Goal: Information Seeking & Learning: Check status

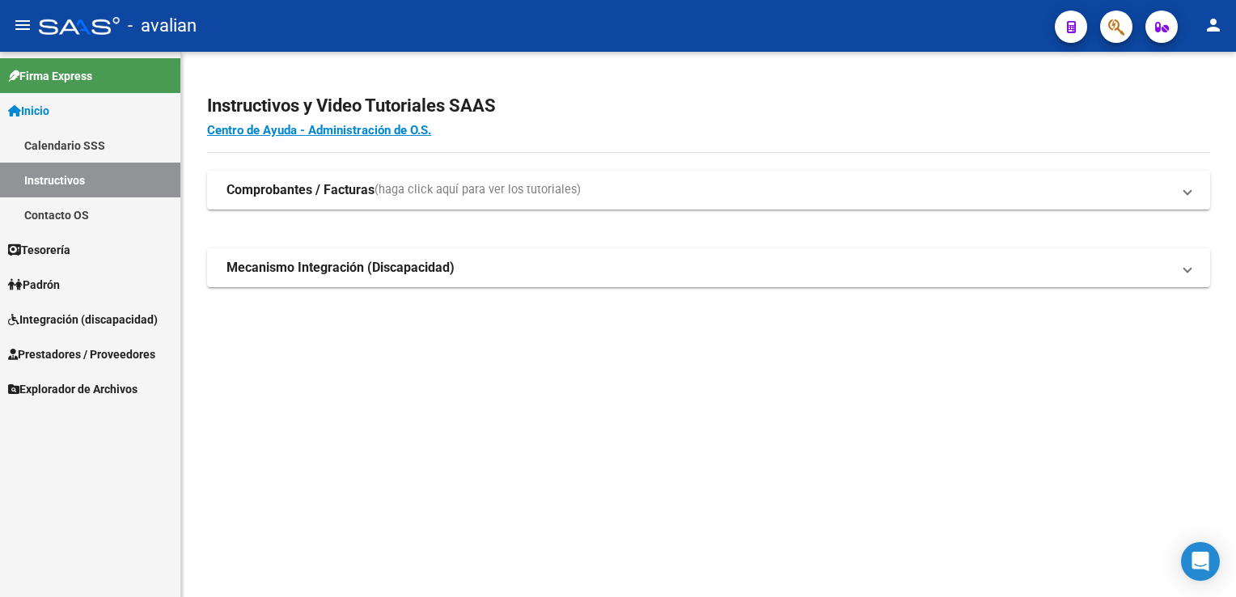
click at [92, 345] on span "Prestadores / Proveedores" at bounding box center [81, 354] width 147 height 18
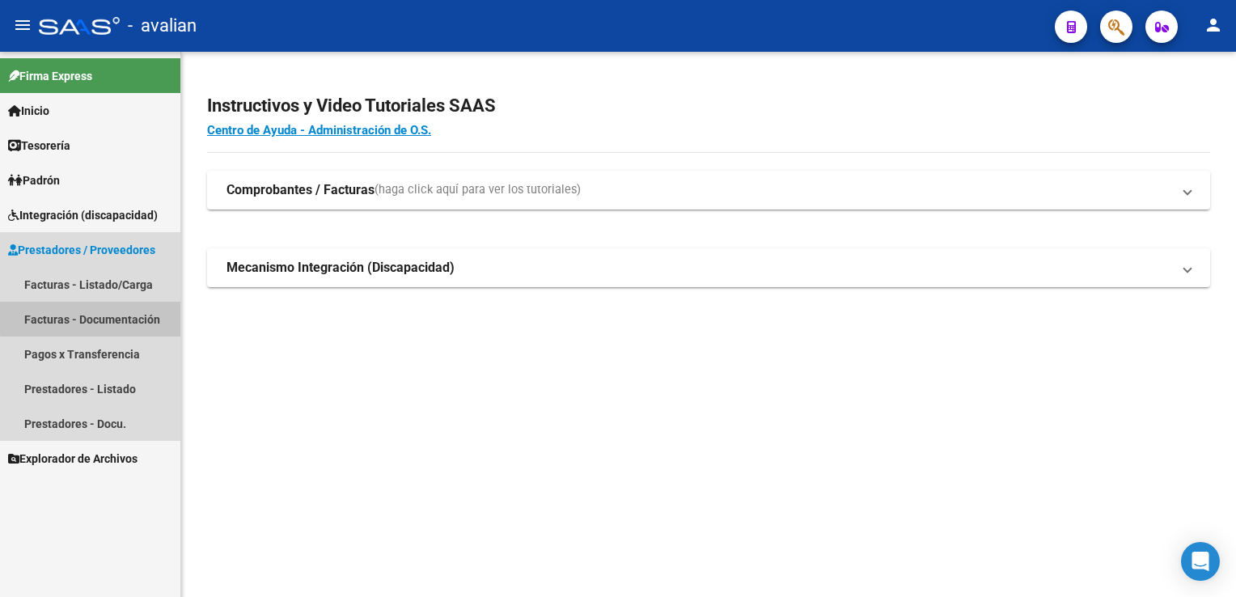
click at [111, 316] on link "Facturas - Documentación" at bounding box center [90, 319] width 180 height 35
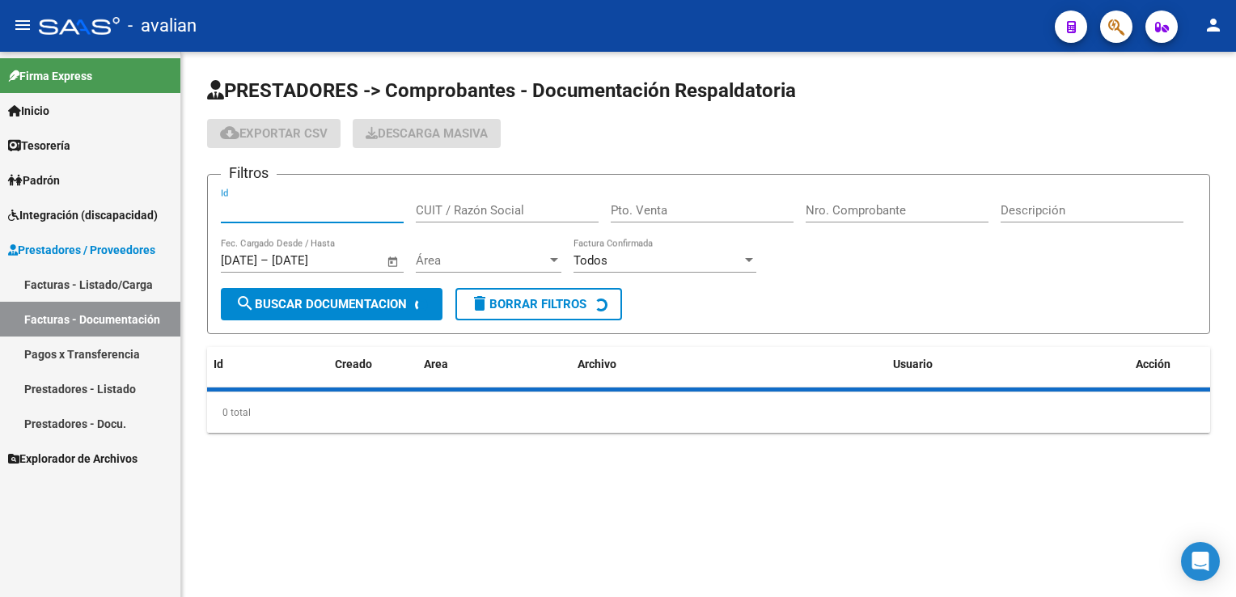
click at [275, 214] on input "Id" at bounding box center [312, 210] width 183 height 15
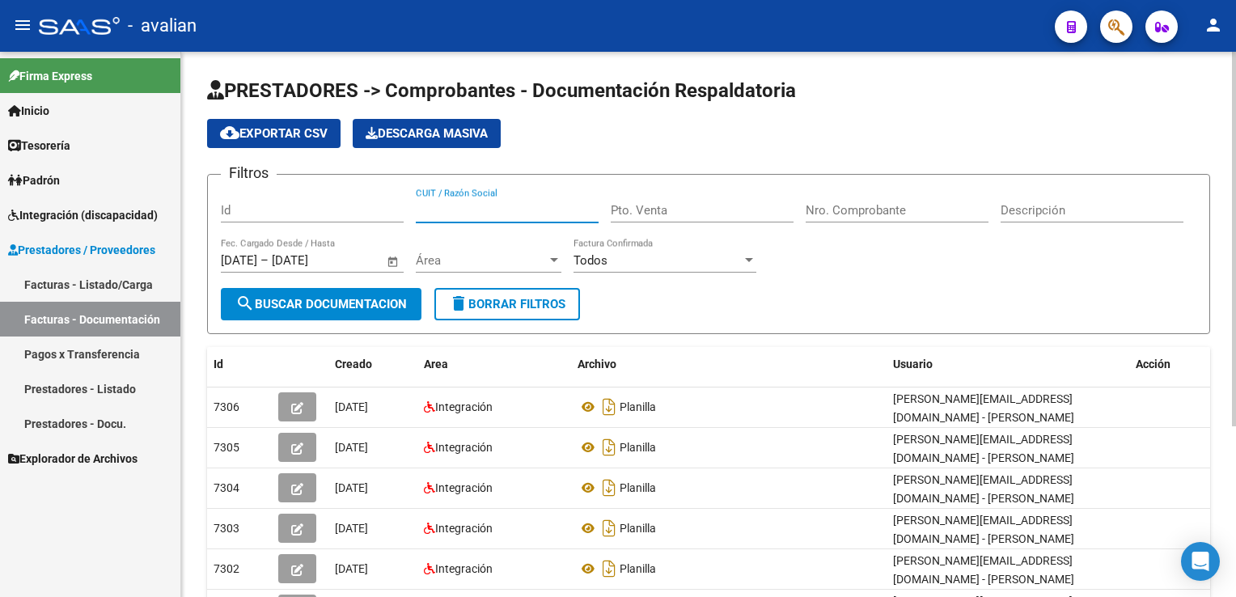
paste input "27365457293"
type input "27365457293"
click at [454, 270] on div "Área Área" at bounding box center [489, 255] width 146 height 35
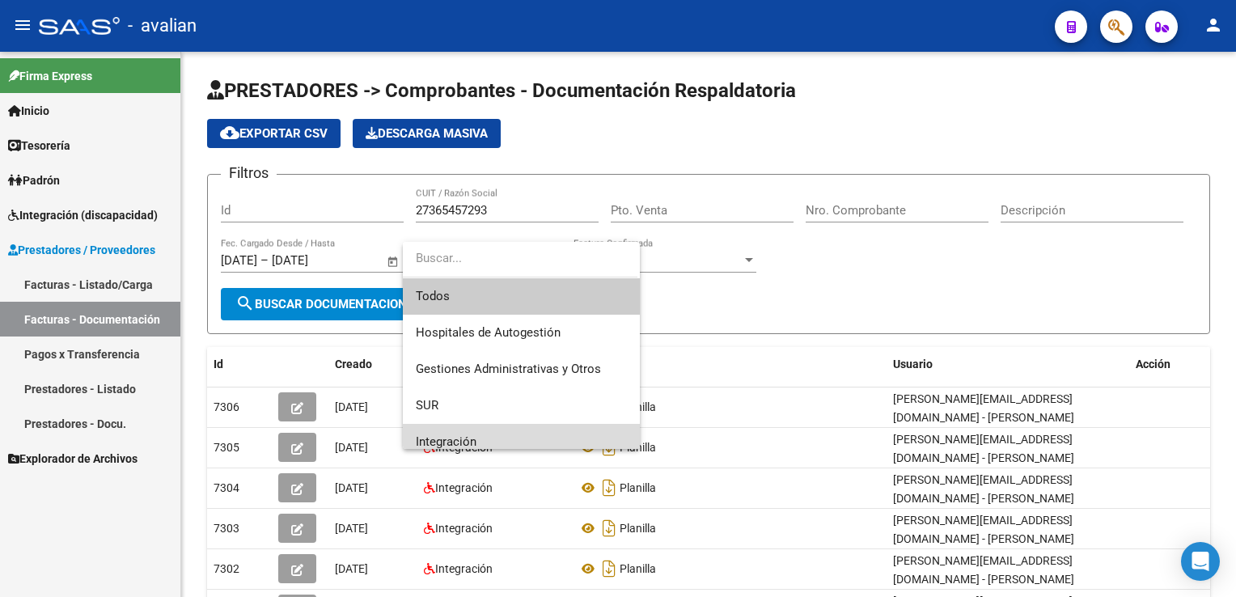
click at [463, 427] on span "Integración" at bounding box center [521, 442] width 211 height 36
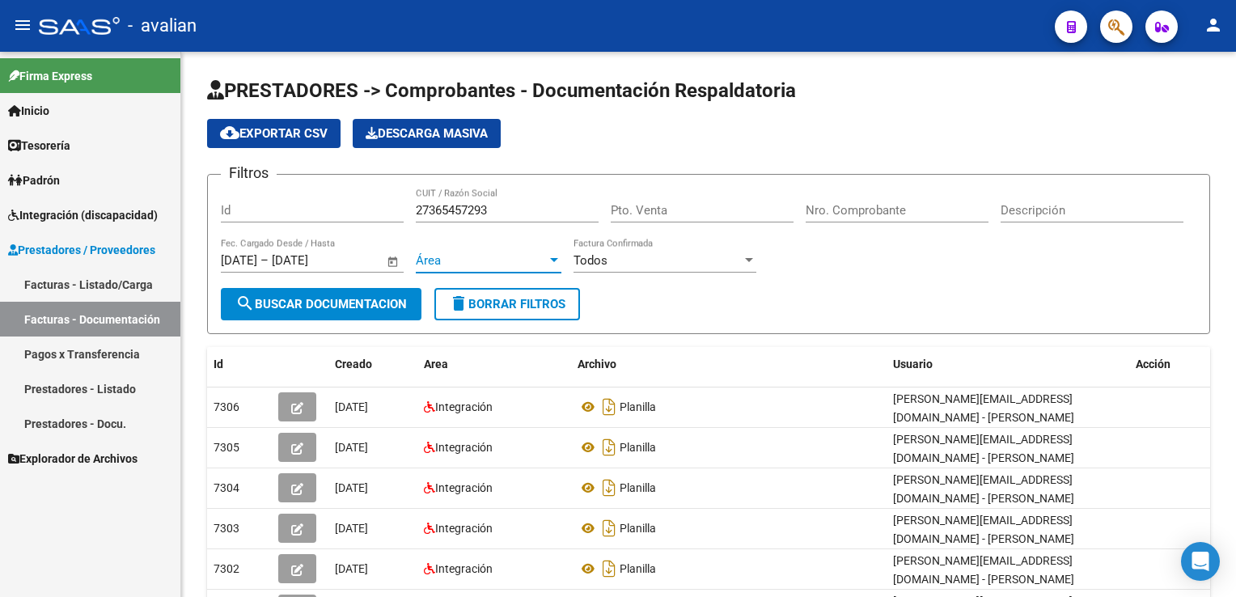
scroll to position [10, 0]
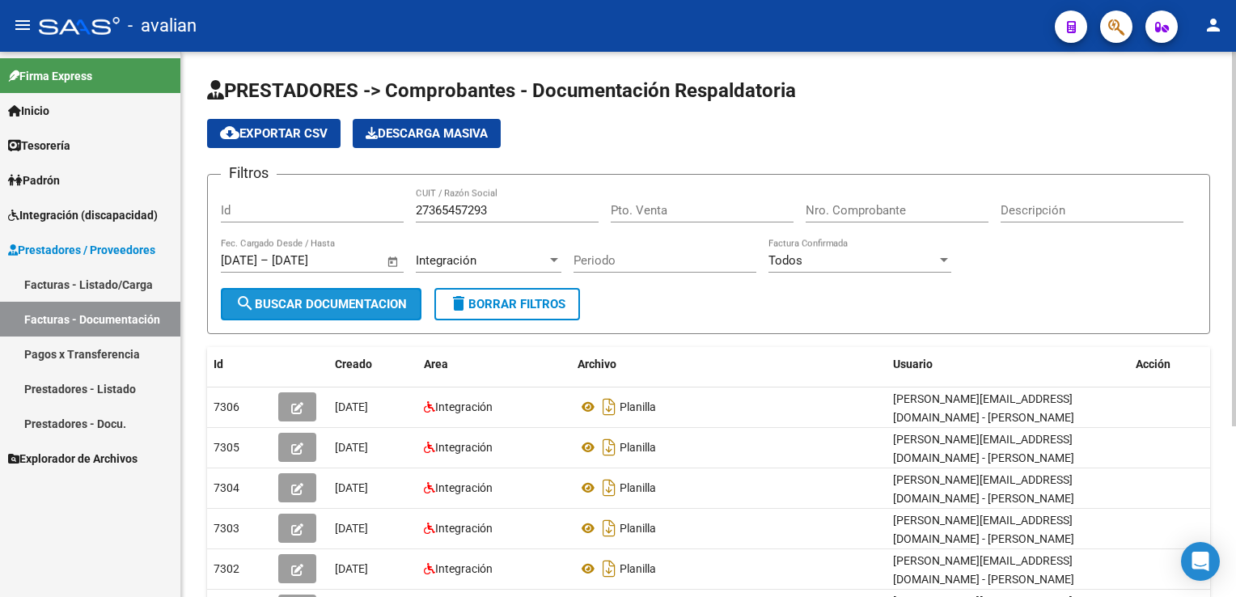
click at [366, 315] on button "search Buscar Documentacion" at bounding box center [321, 304] width 201 height 32
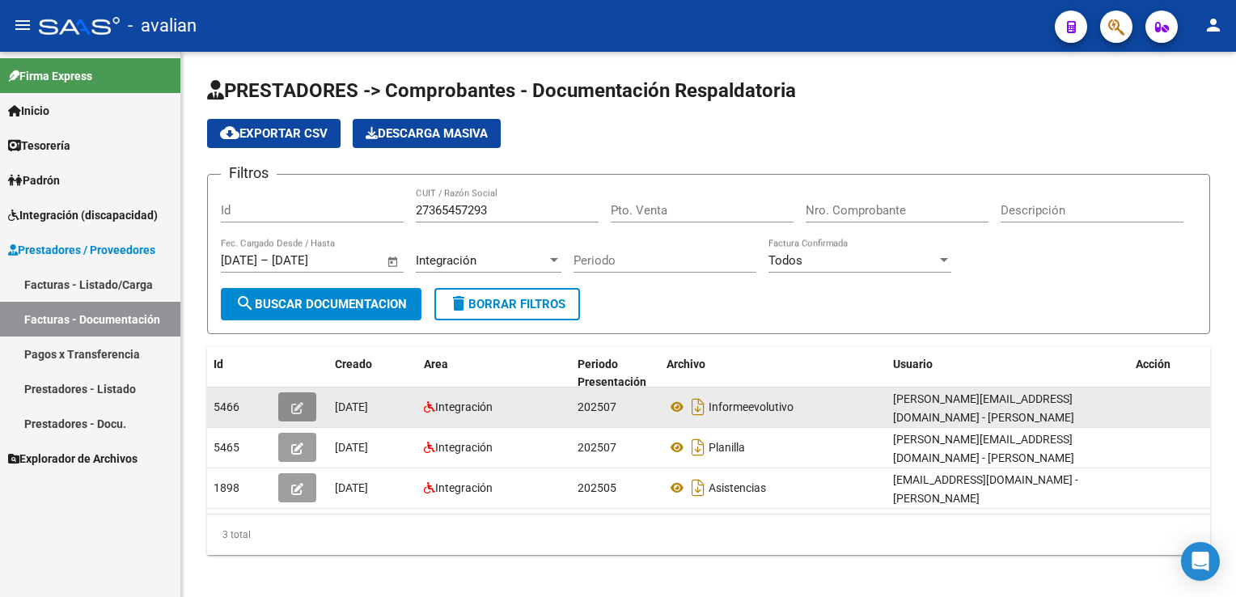
click at [308, 399] on button "button" at bounding box center [297, 406] width 38 height 29
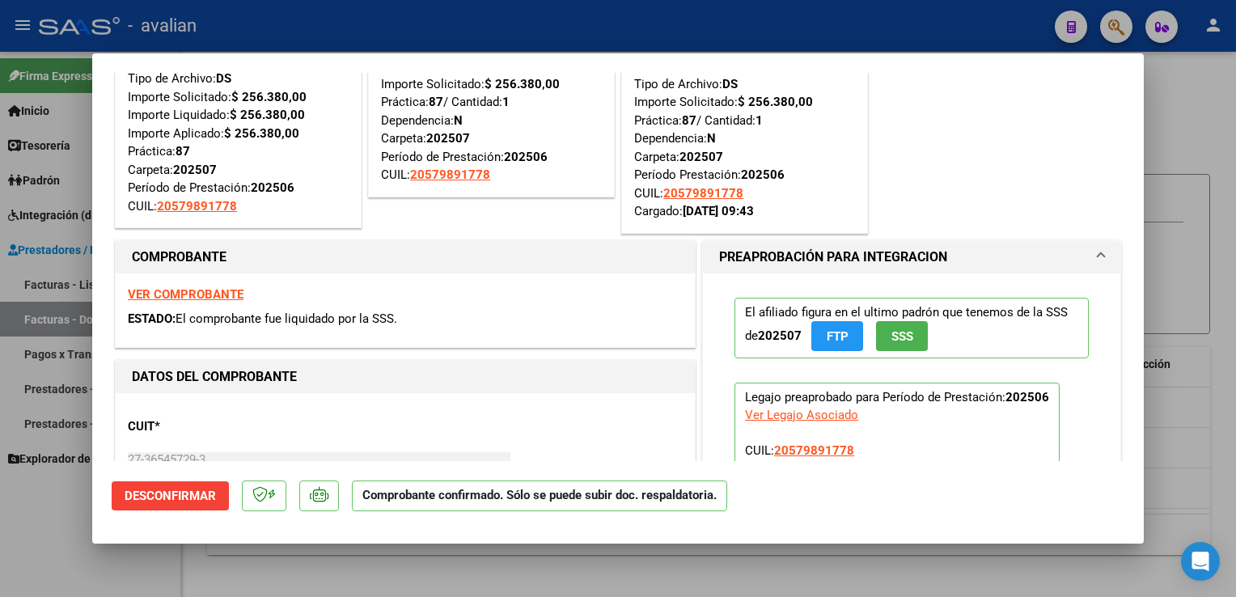
scroll to position [81, 0]
click at [208, 300] on strong "VER COMPROBANTE" at bounding box center [186, 296] width 116 height 15
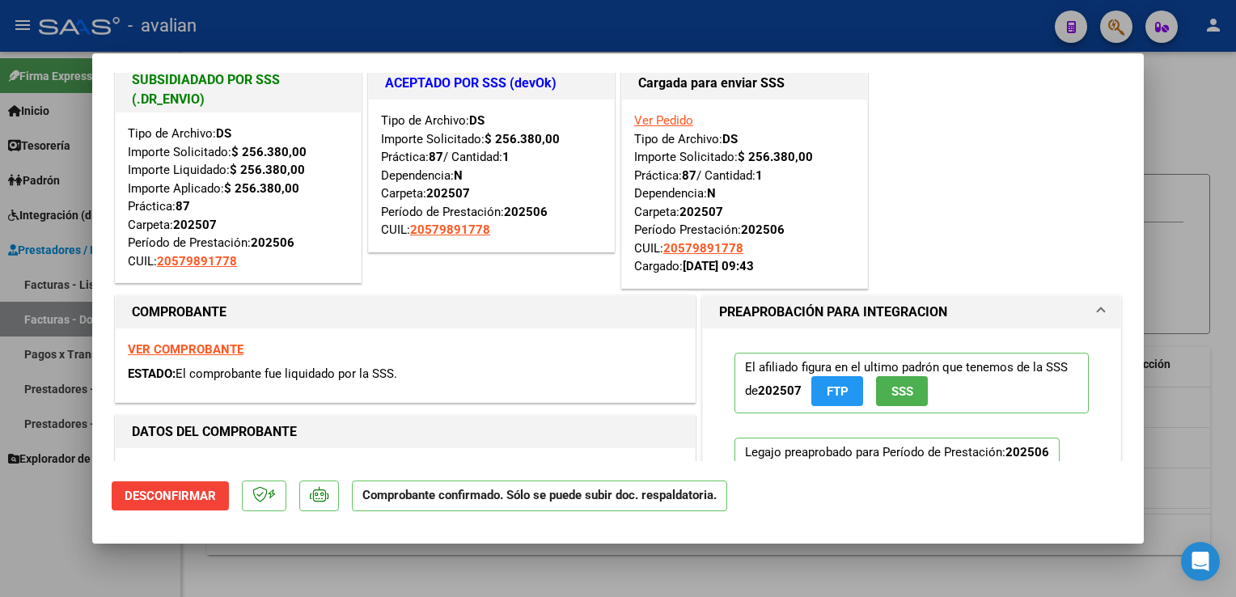
scroll to position [0, 0]
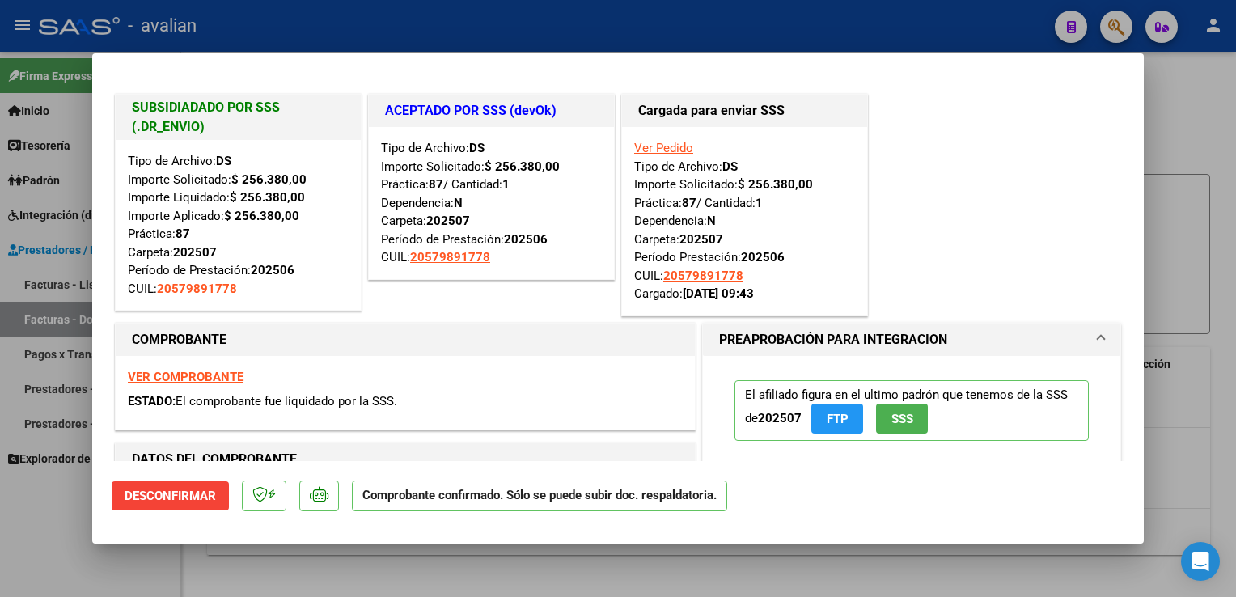
click at [606, 29] on div at bounding box center [618, 298] width 1236 height 597
type input "$ 0,00"
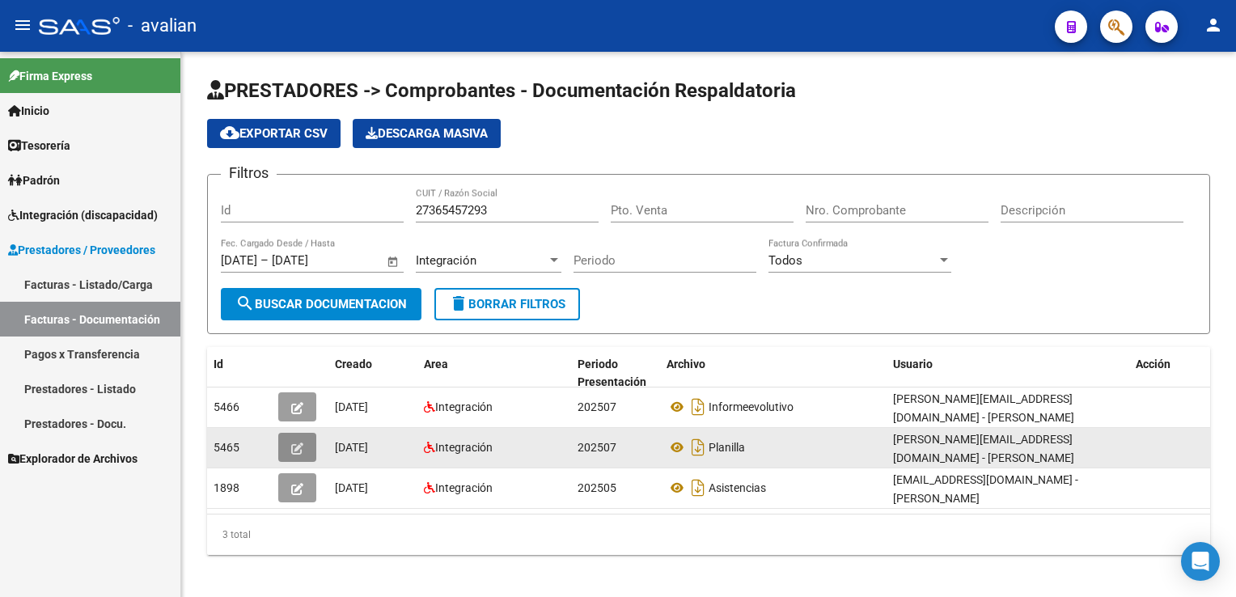
click at [291, 442] on icon "button" at bounding box center [297, 448] width 12 height 12
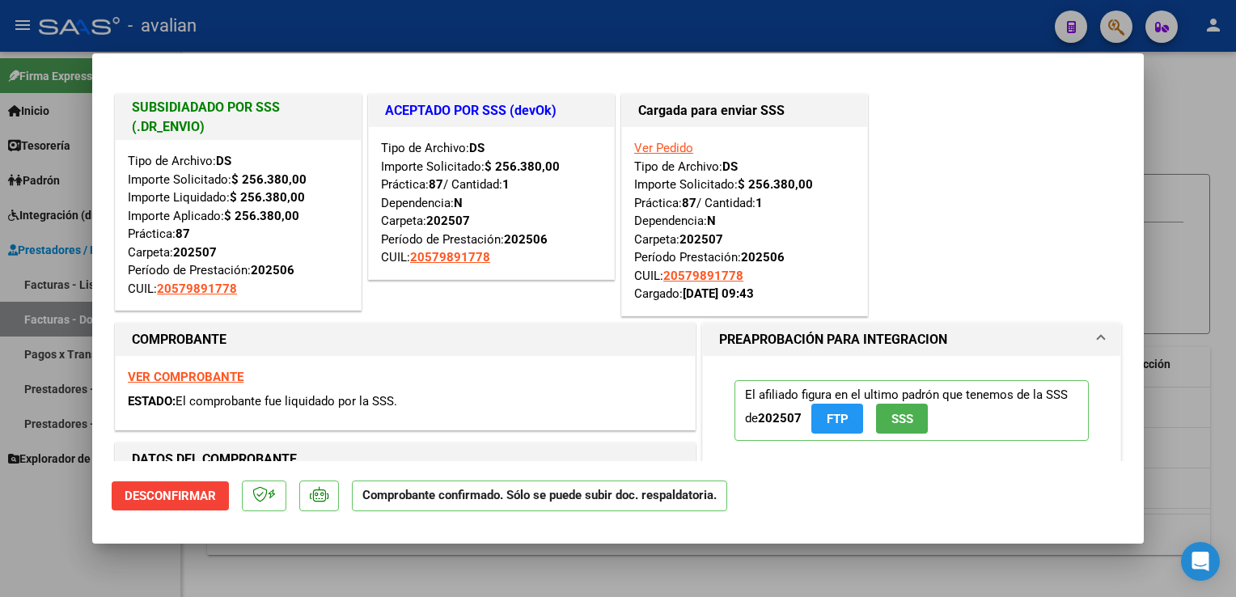
click at [223, 370] on strong "VER COMPROBANTE" at bounding box center [186, 377] width 116 height 15
click at [553, 34] on div at bounding box center [618, 298] width 1236 height 597
type input "$ 0,00"
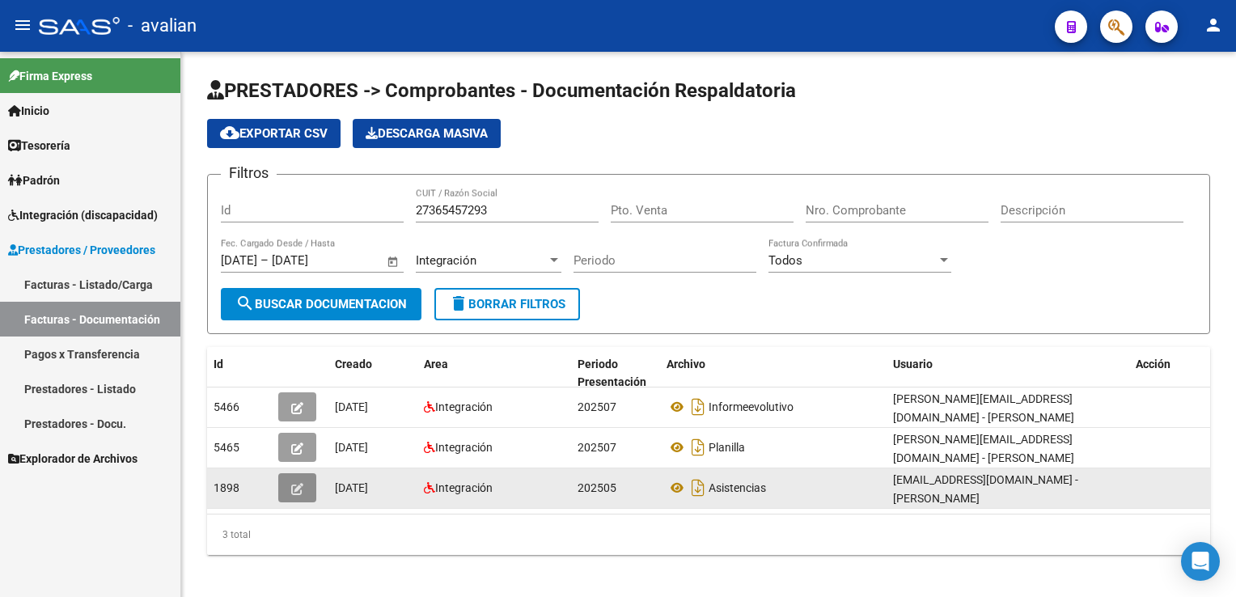
click at [290, 484] on button "button" at bounding box center [297, 487] width 38 height 29
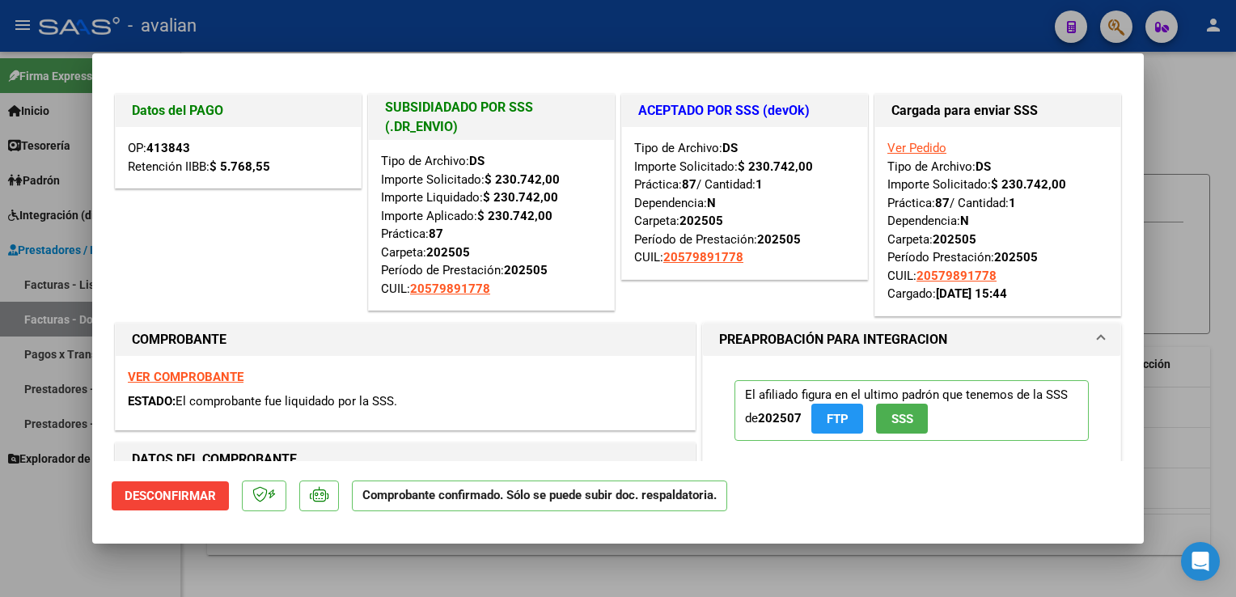
click at [219, 382] on strong "VER COMPROBANTE" at bounding box center [186, 377] width 116 height 15
